Goal: Information Seeking & Learning: Check status

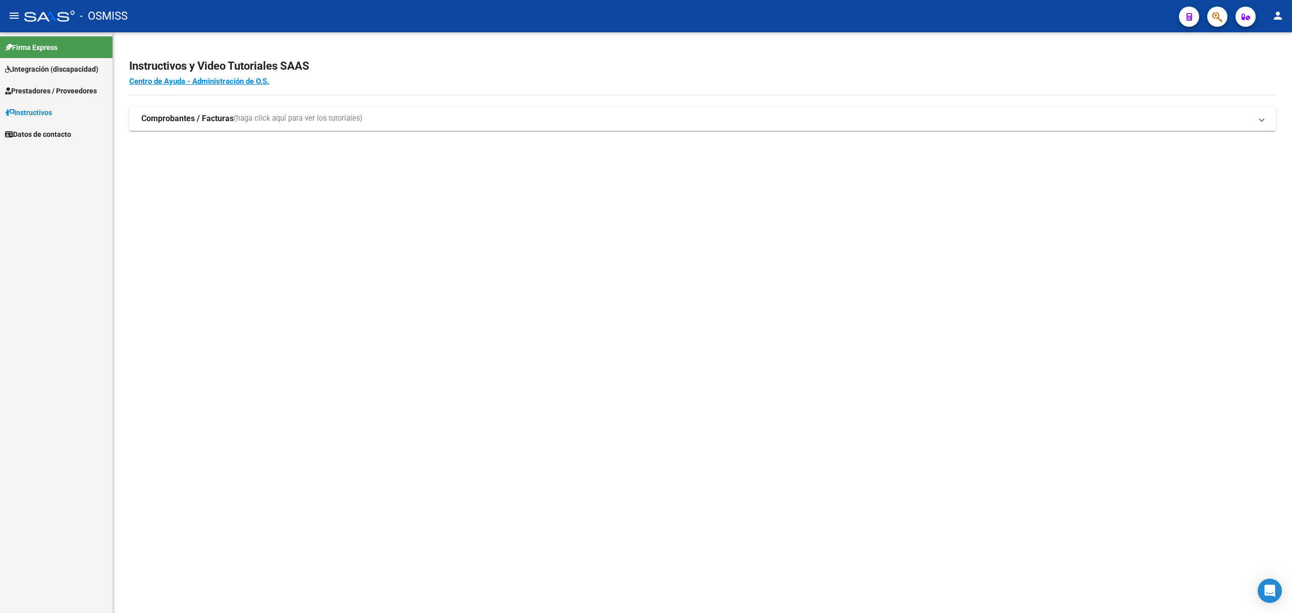
drag, startPoint x: 95, startPoint y: 209, endPoint x: 110, endPoint y: 209, distance: 15.1
click at [95, 209] on div "Firma Express Integración (discapacidad) Legajos Prestadores / Proveedores Fact…" at bounding box center [56, 322] width 113 height 580
click at [39, 86] on span "Prestadores / Proveedores" at bounding box center [51, 90] width 92 height 11
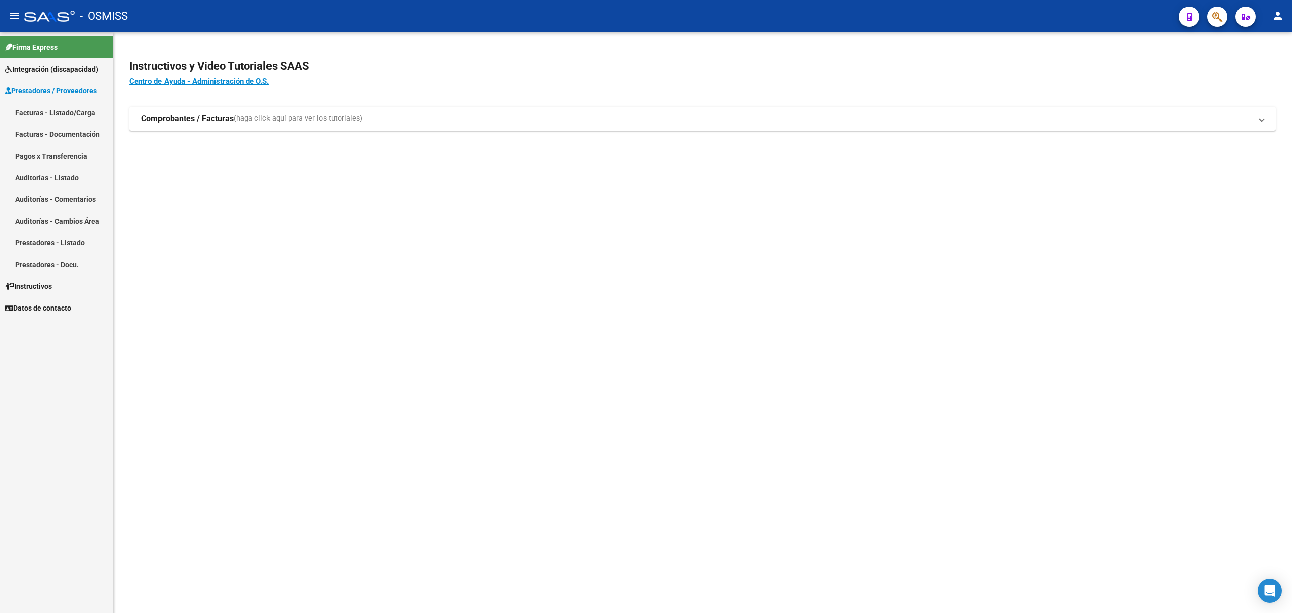
click at [51, 66] on span "Integración (discapacidad)" at bounding box center [51, 69] width 93 height 11
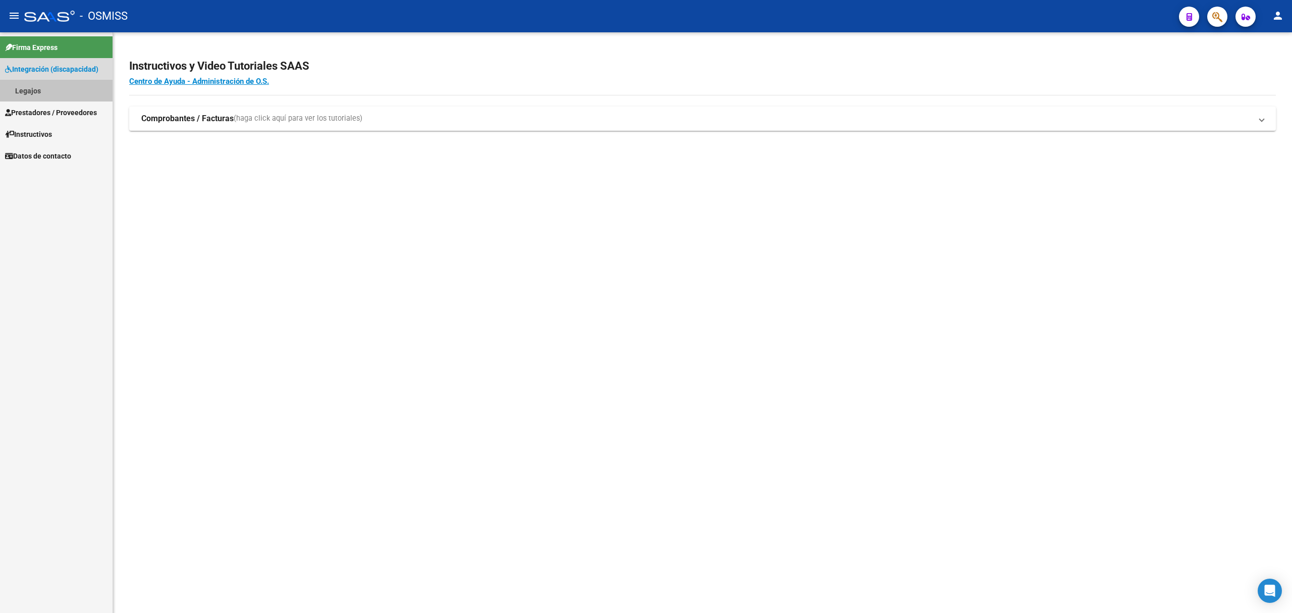
click at [36, 92] on link "Legajos" at bounding box center [56, 91] width 113 height 22
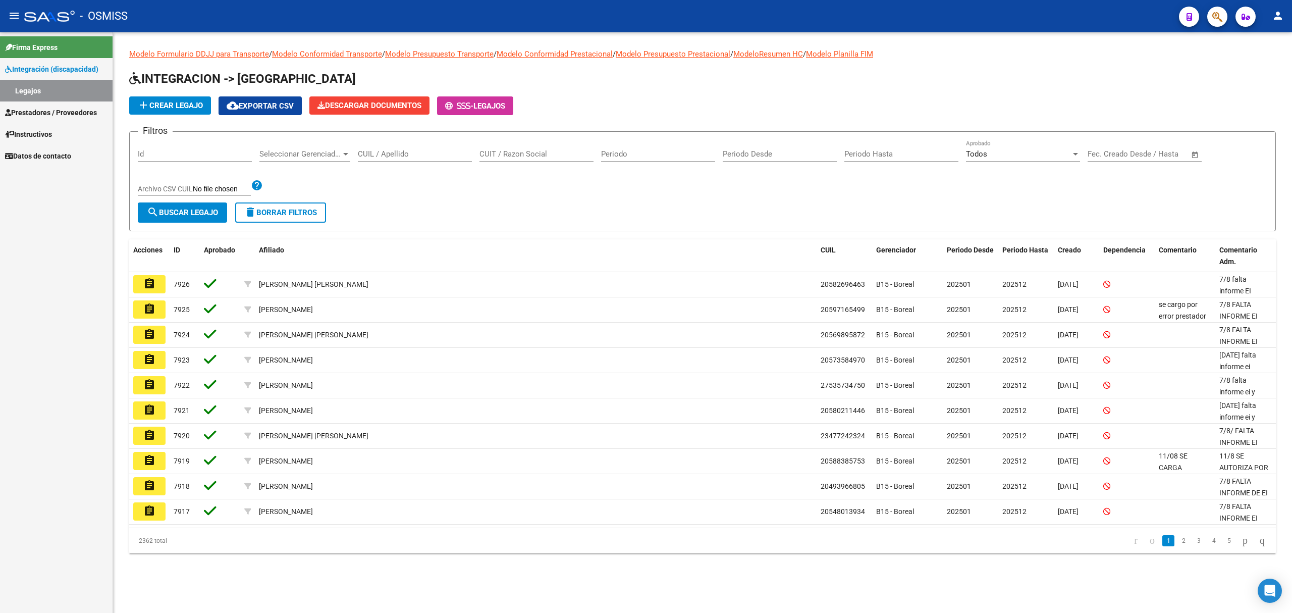
click at [420, 154] on input "CUIL / Apellido" at bounding box center [415, 153] width 114 height 9
paste input "[PERSON_NAME] [PERSON_NAME]"
type input "[PERSON_NAME] [PERSON_NAME]"
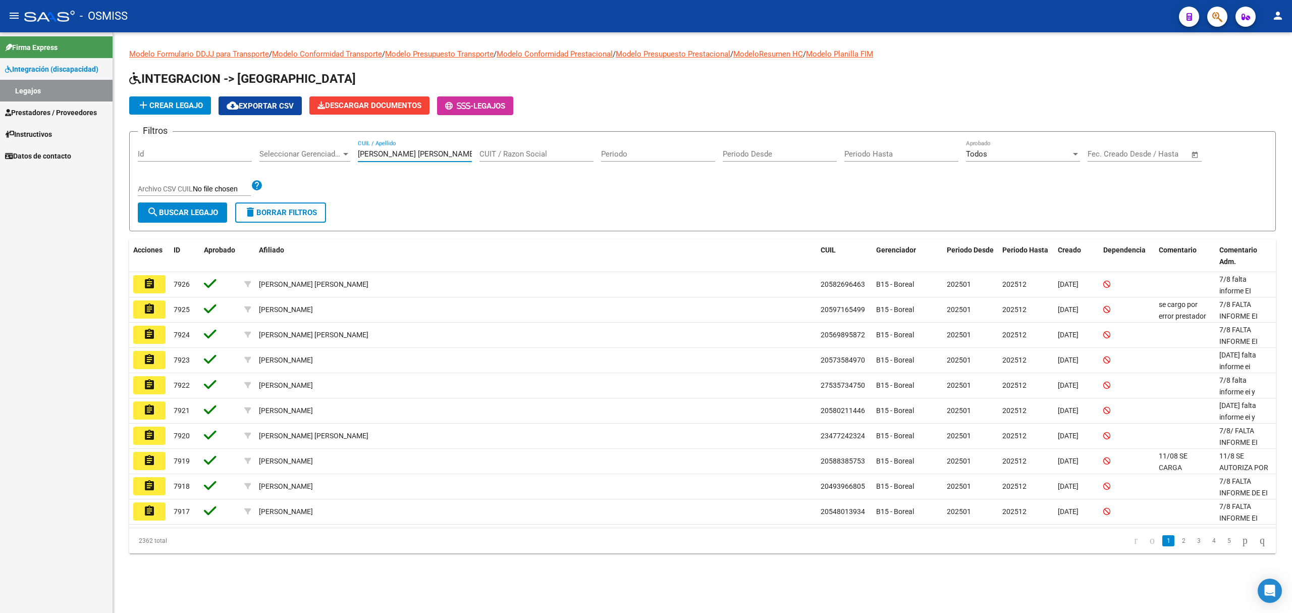
click at [204, 208] on span "search Buscar Legajo" at bounding box center [182, 212] width 71 height 9
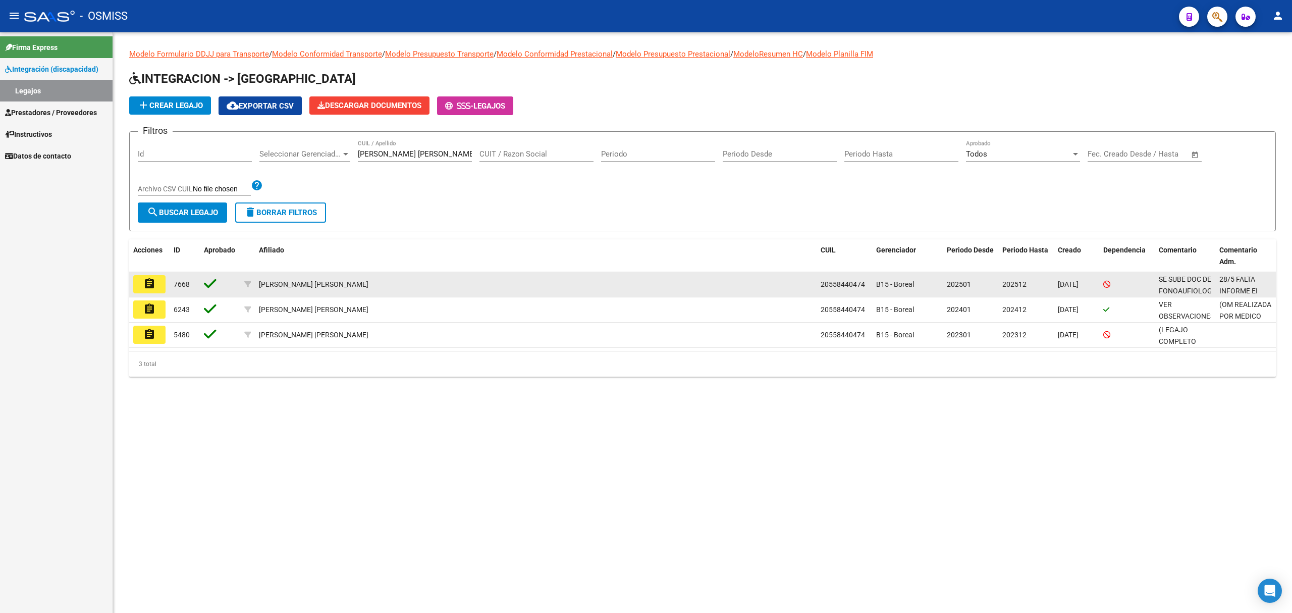
click at [154, 285] on mat-icon "assignment" at bounding box center [149, 284] width 12 height 12
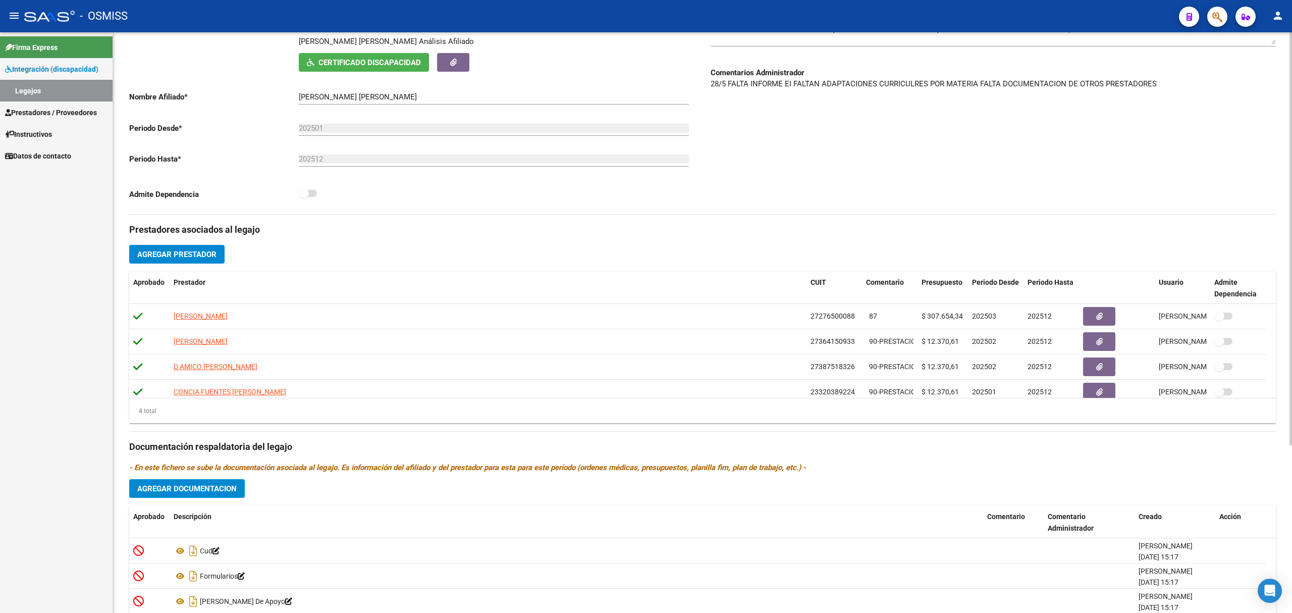
scroll to position [202, 0]
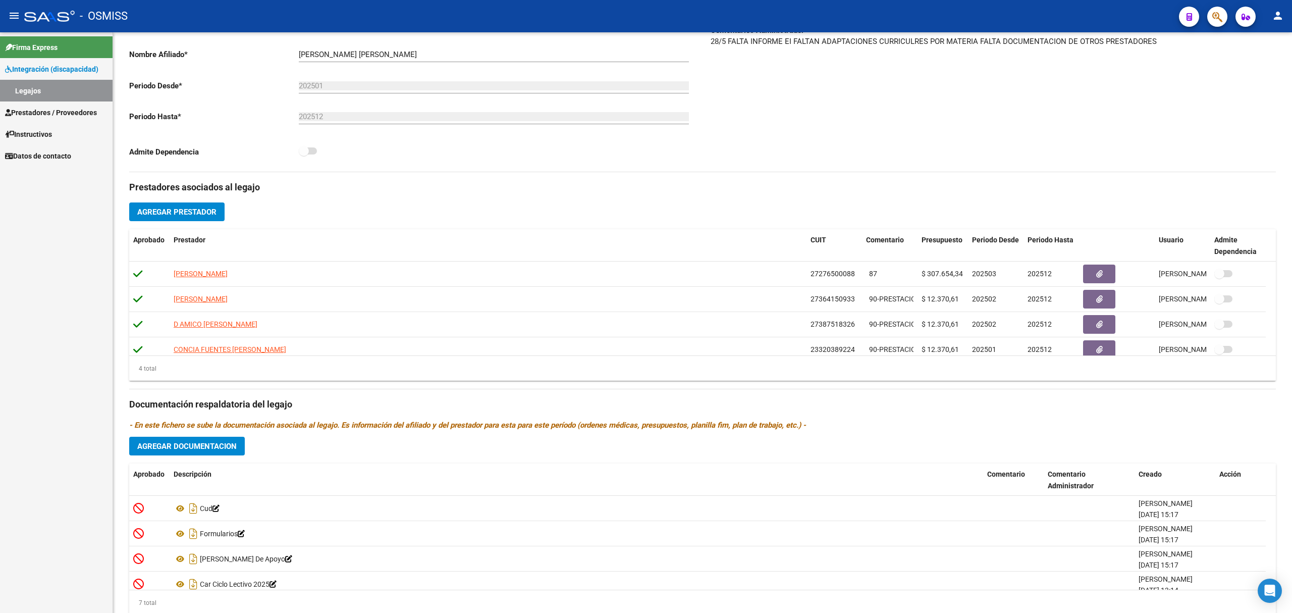
click at [71, 360] on div "Firma Express Integración (discapacidad) Legajos Prestadores / Proveedores Fact…" at bounding box center [56, 322] width 113 height 580
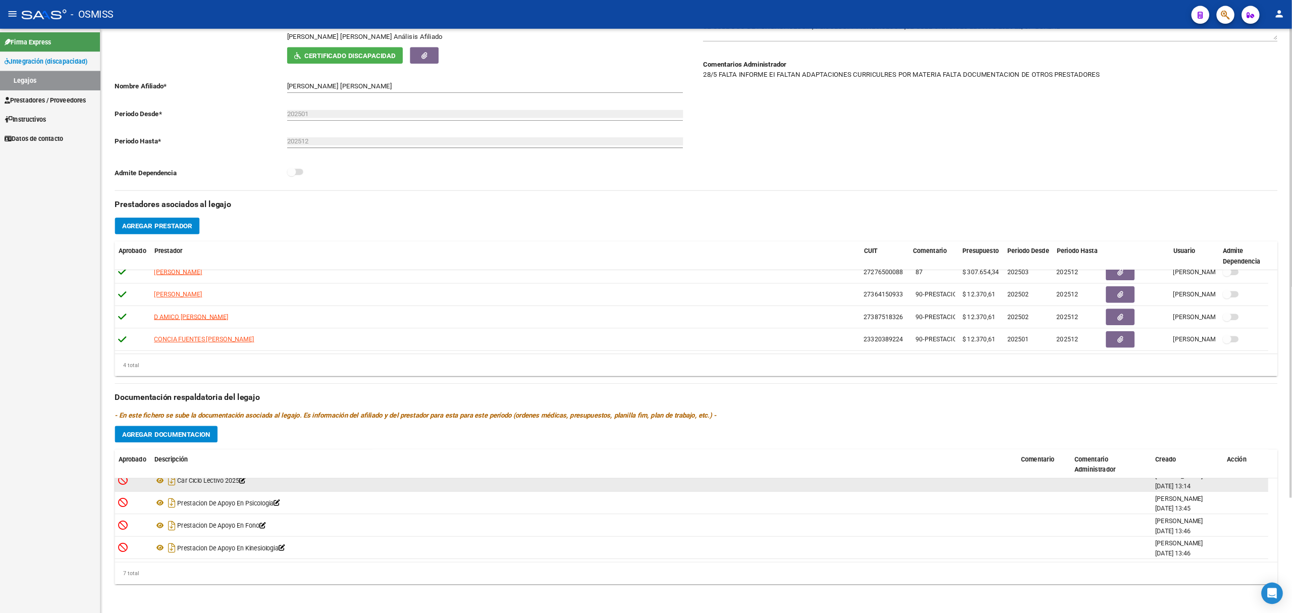
scroll to position [97, 0]
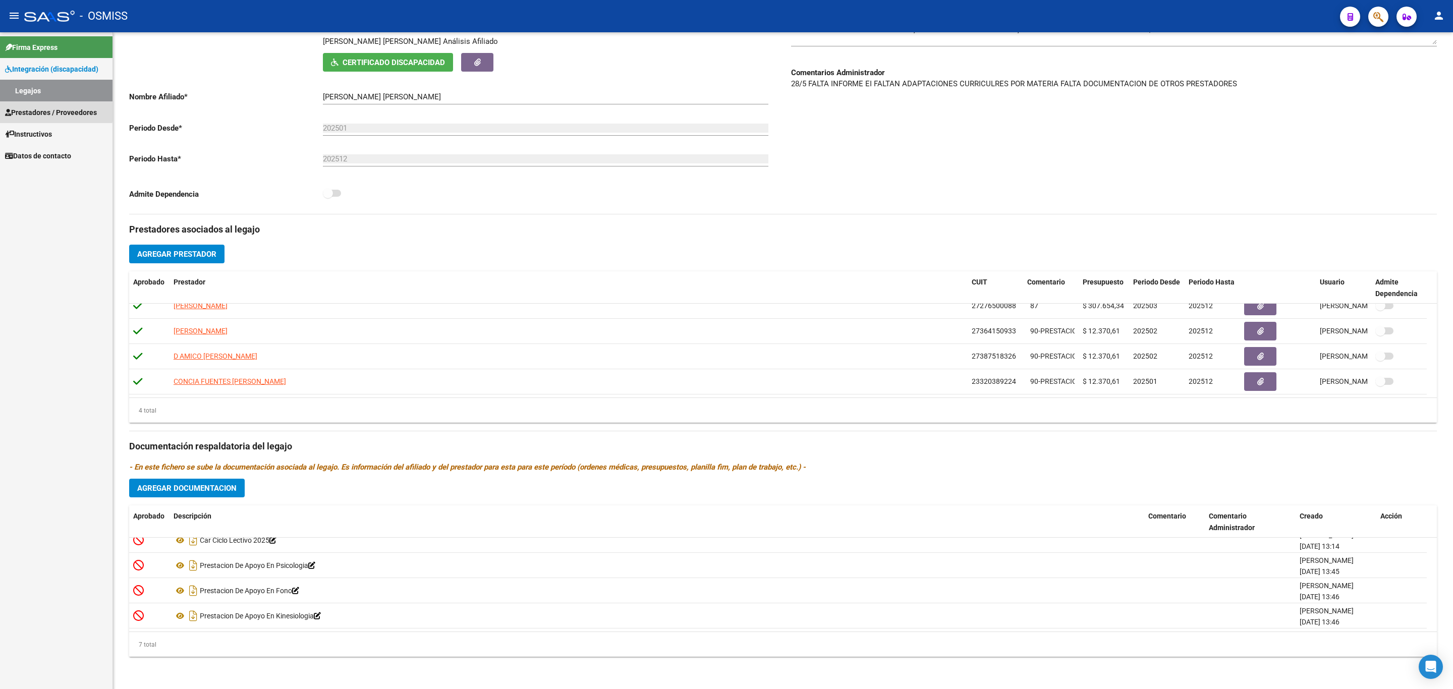
click at [36, 104] on link "Prestadores / Proveedores" at bounding box center [56, 112] width 113 height 22
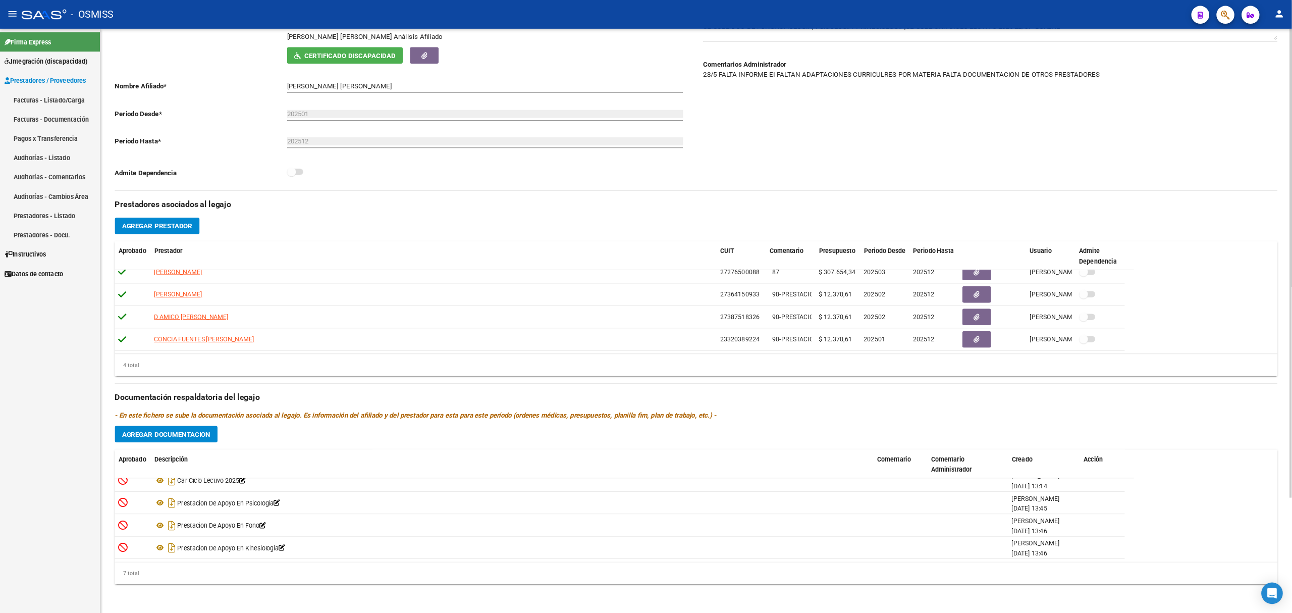
scroll to position [85, 0]
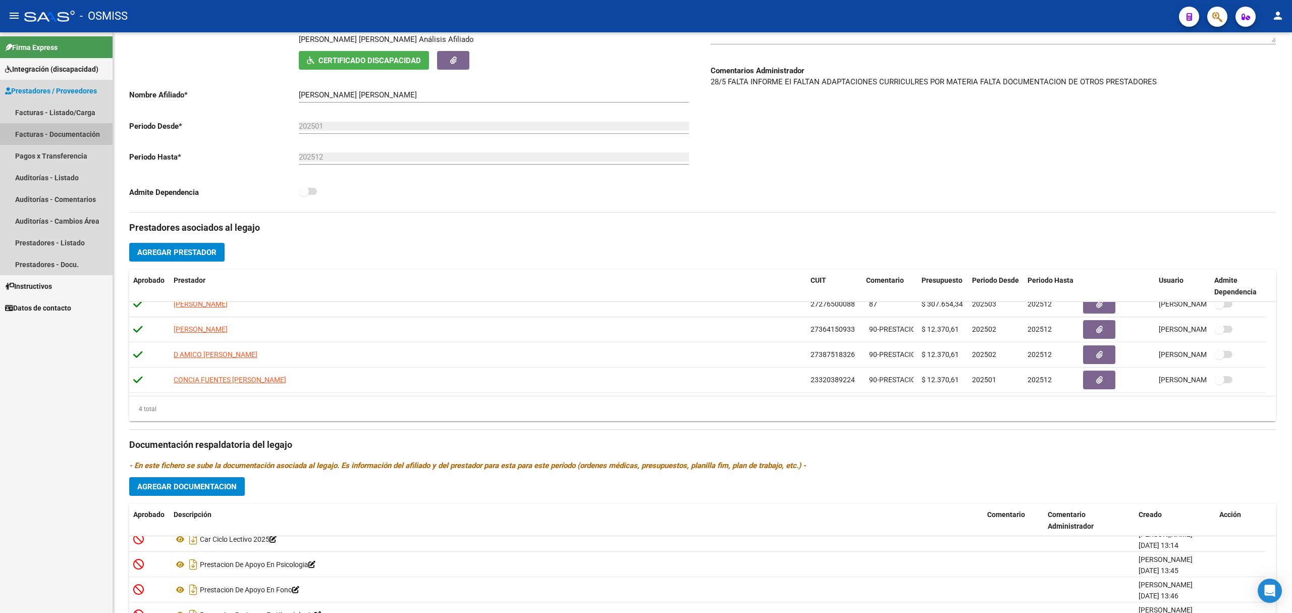
click at [41, 131] on link "Facturas - Documentación" at bounding box center [56, 134] width 113 height 22
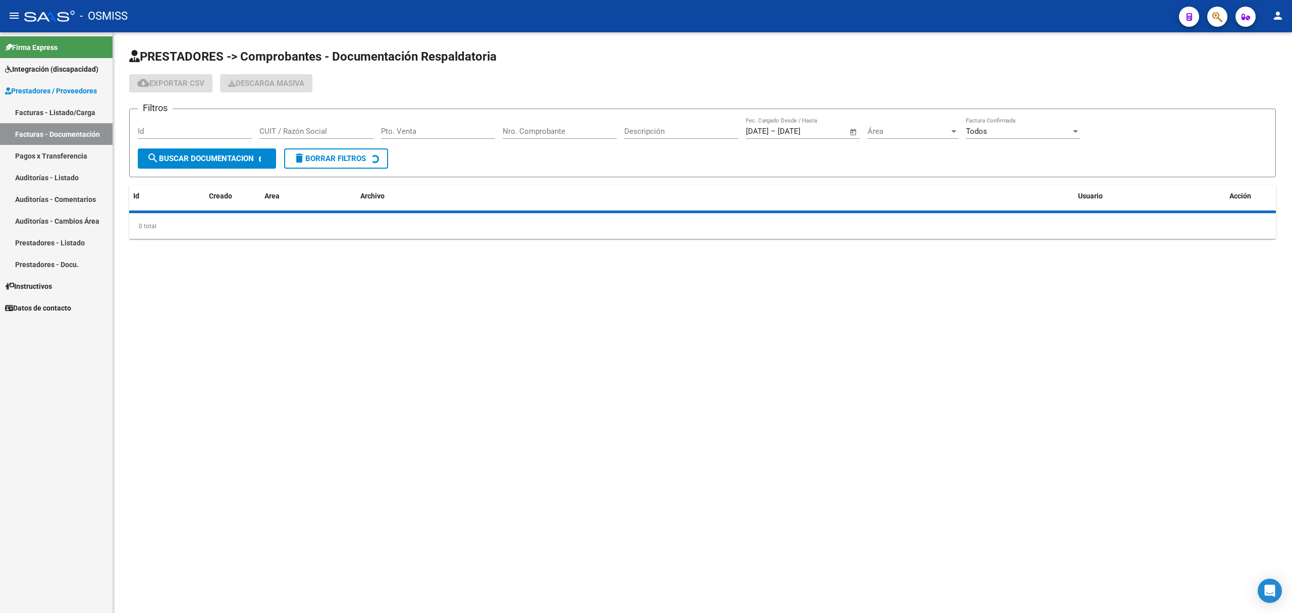
click at [69, 103] on link "Facturas - Listado/Carga" at bounding box center [56, 112] width 113 height 22
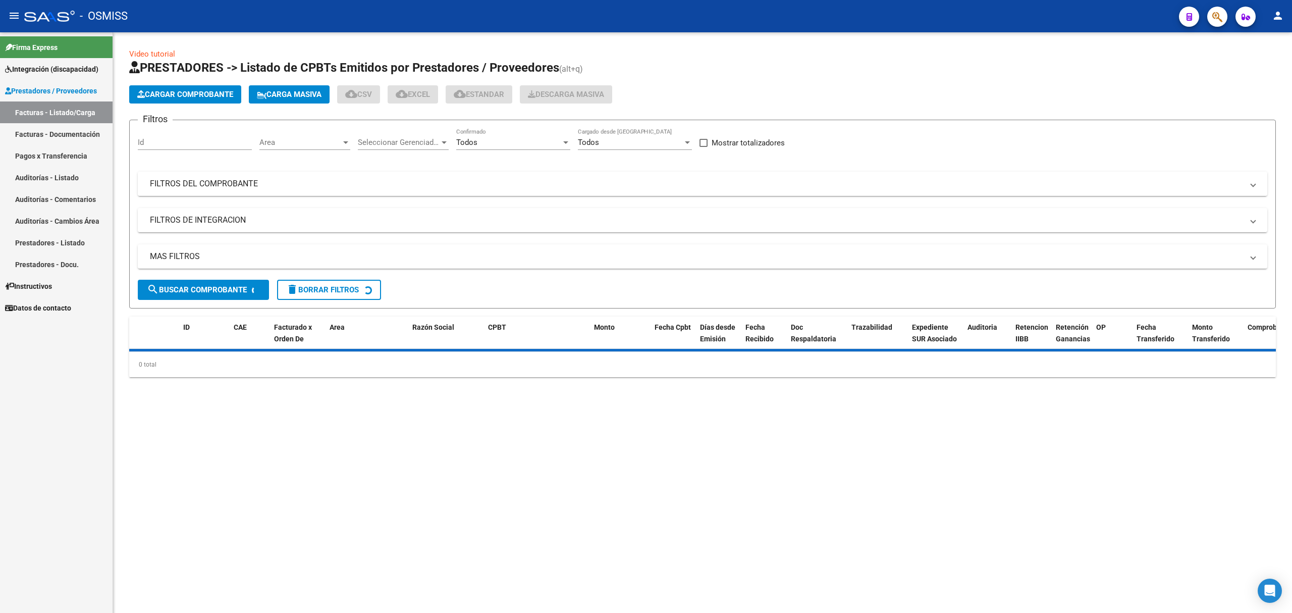
click at [572, 182] on mat-panel-title "FILTROS DEL COMPROBANTE" at bounding box center [696, 183] width 1093 height 11
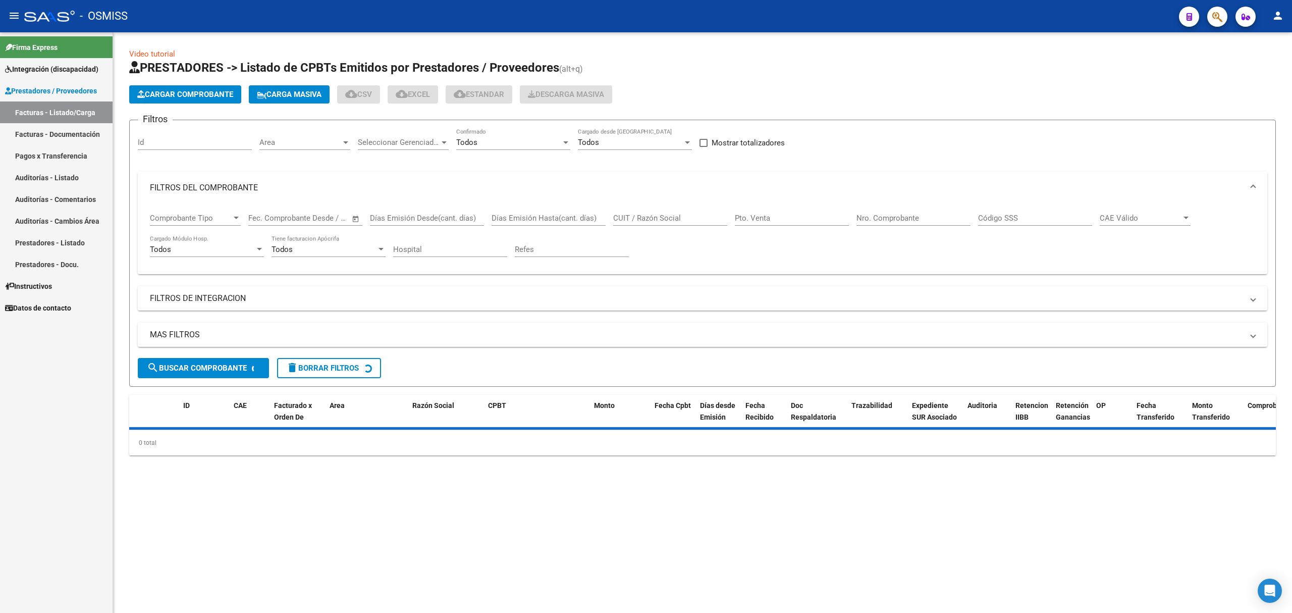
click at [740, 215] on input "Pto. Venta" at bounding box center [792, 217] width 114 height 9
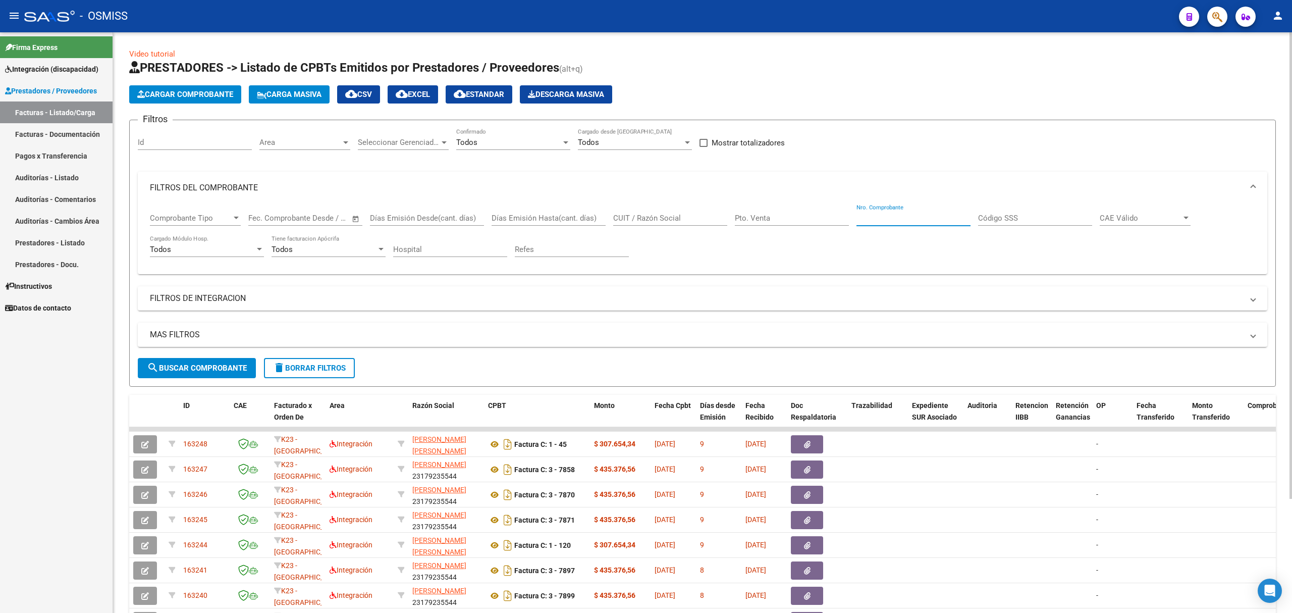
click at [860, 216] on input "Nro. Comprobante" at bounding box center [913, 217] width 114 height 9
drag, startPoint x: 652, startPoint y: 214, endPoint x: 629, endPoint y: 214, distance: 23.2
click at [642, 214] on input "CUIT / Razón Social" at bounding box center [670, 217] width 114 height 9
paste input "27364150933"
type input "27364150933"
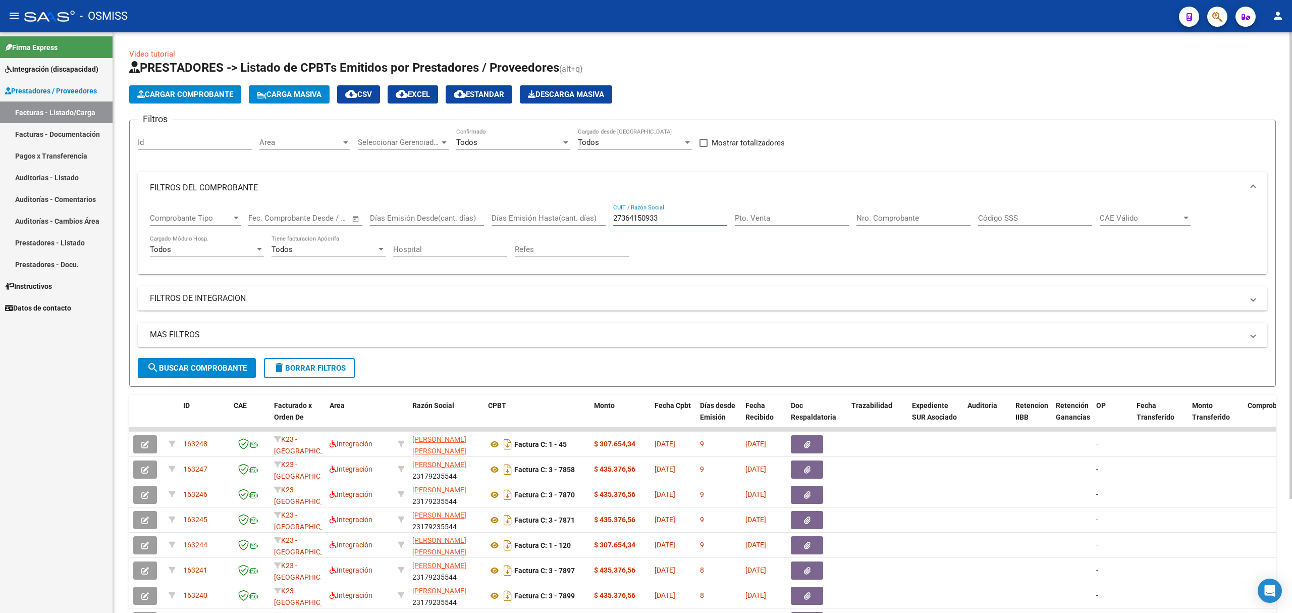
click at [195, 371] on span "search Buscar Comprobante" at bounding box center [197, 367] width 100 height 9
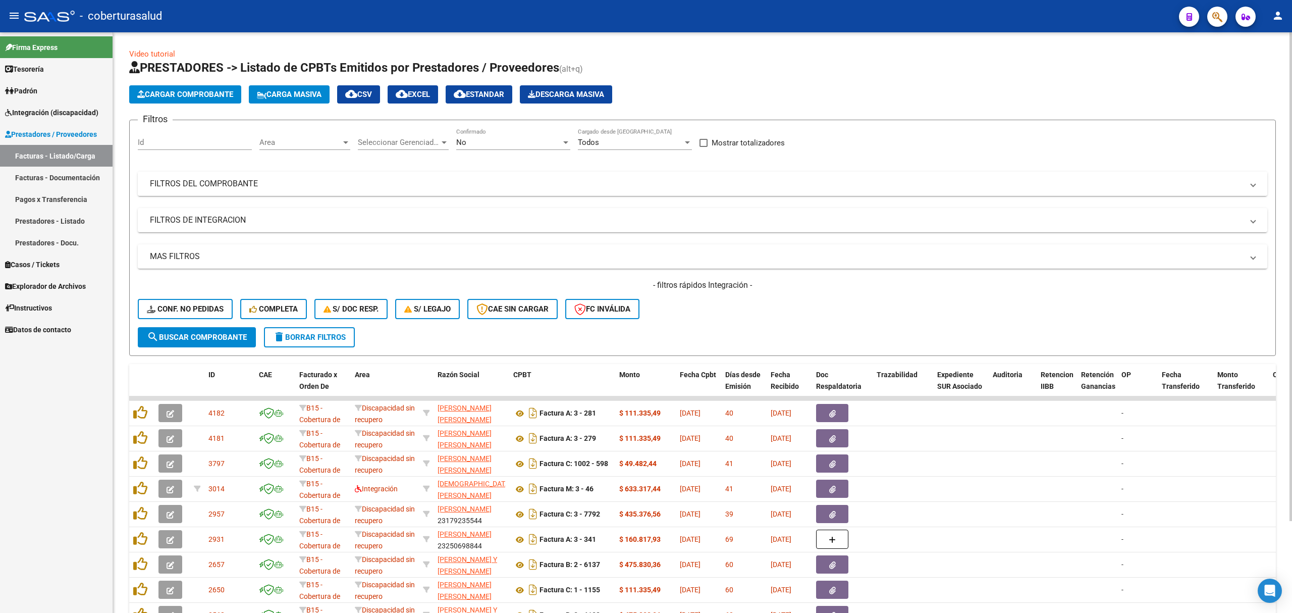
click at [512, 179] on mat-panel-title "FILTROS DEL COMPROBANTE" at bounding box center [696, 183] width 1093 height 11
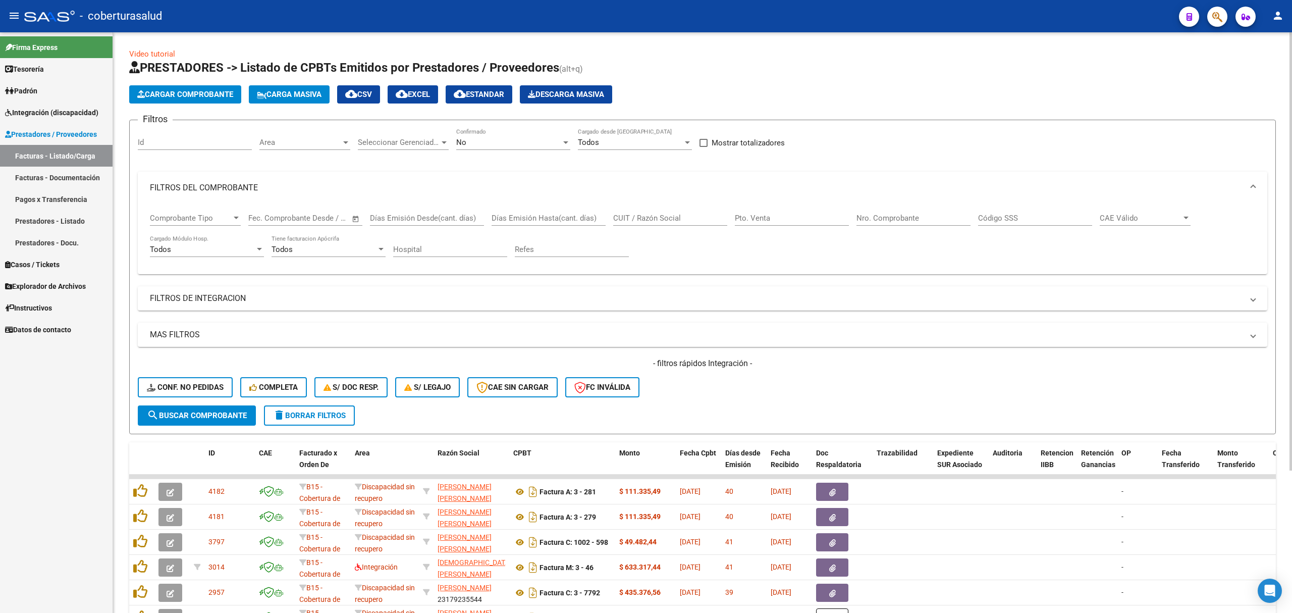
click at [685, 217] on input "CUIT / Razón Social" at bounding box center [670, 217] width 114 height 9
paste input "27364150933"
type input "27364150933"
click at [473, 149] on div "No Confirmado" at bounding box center [513, 139] width 114 height 22
click at [493, 103] on span "Todos" at bounding box center [513, 97] width 114 height 23
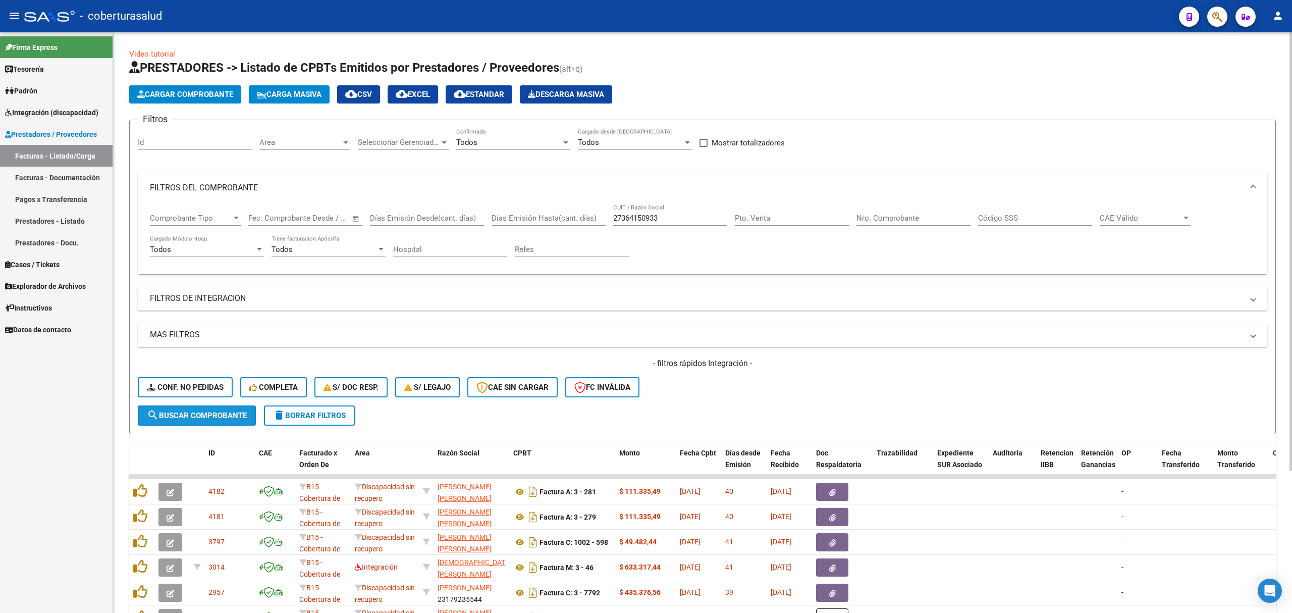
click at [217, 414] on span "search Buscar Comprobante" at bounding box center [197, 415] width 100 height 9
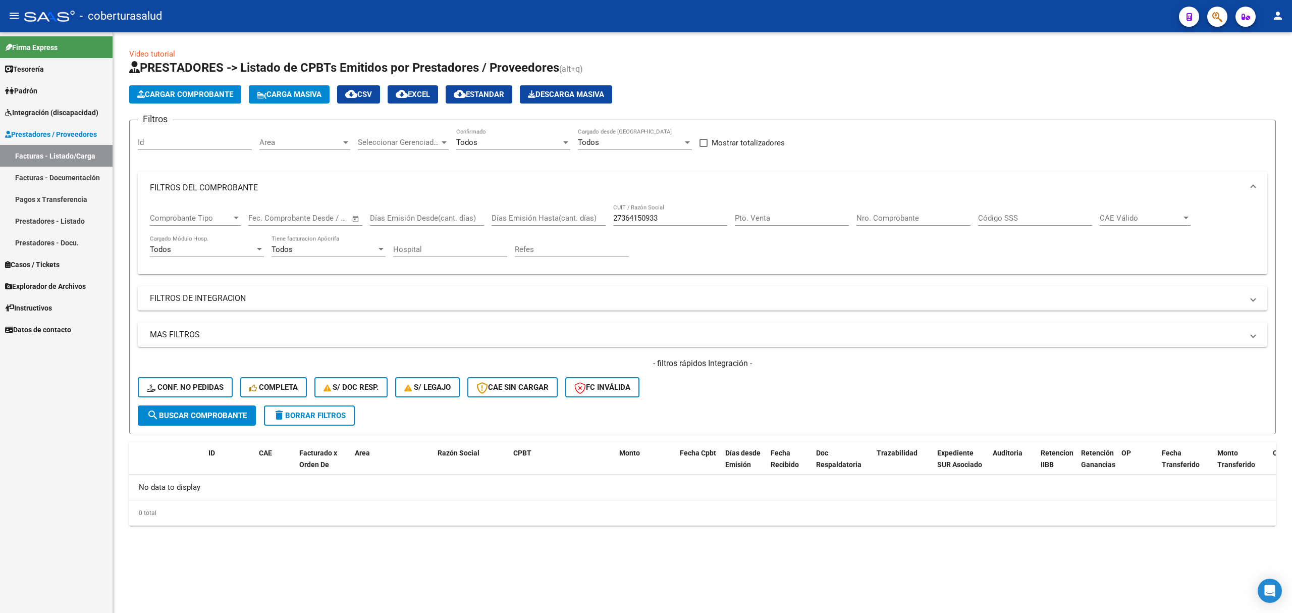
click at [197, 404] on div "- filtros rápidos Integración - Conf. no pedidas Completa S/ Doc Resp. S/ legaj…" at bounding box center [702, 381] width 1129 height 47
click at [202, 408] on button "search Buscar Comprobante" at bounding box center [197, 415] width 118 height 20
